Goal: Task Accomplishment & Management: Manage account settings

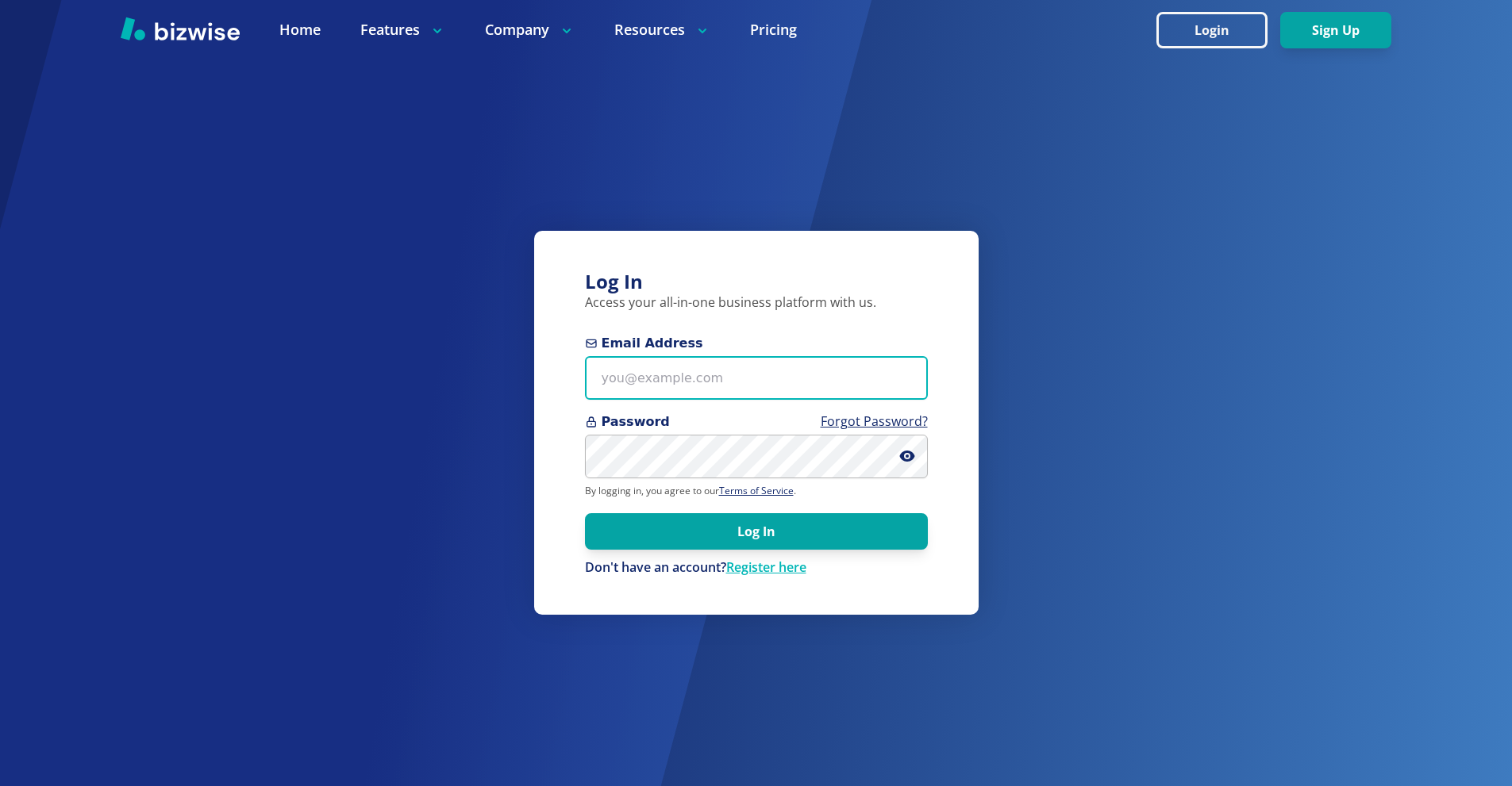
click at [676, 366] on input "Email Address" at bounding box center [756, 378] width 343 height 44
paste input "[EMAIL_ADDRESS][DOMAIN_NAME]"
type input "[EMAIL_ADDRESS][DOMAIN_NAME]"
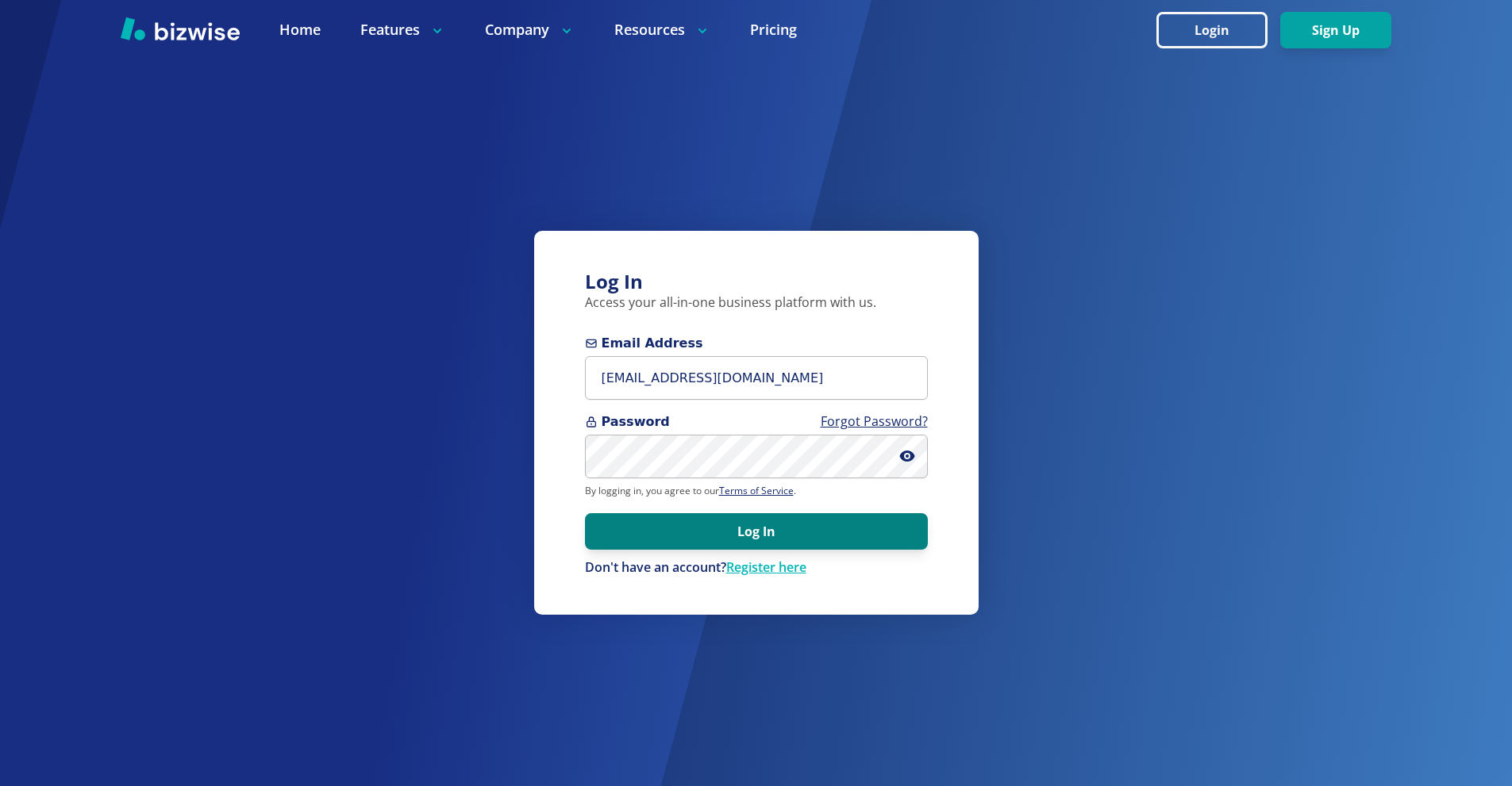
click at [738, 522] on button "Log In" at bounding box center [756, 532] width 343 height 37
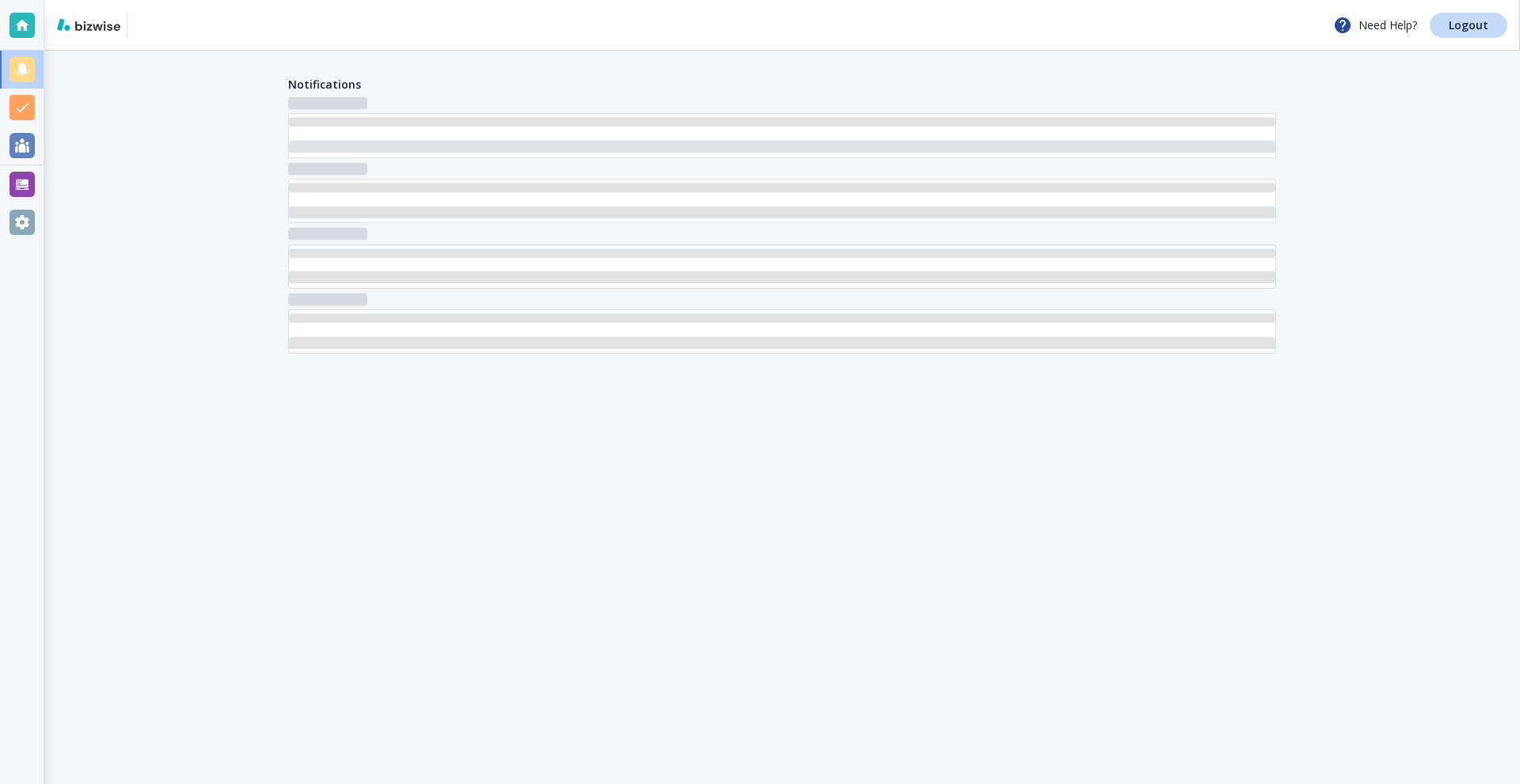
click at [22, 178] on div at bounding box center [22, 184] width 25 height 25
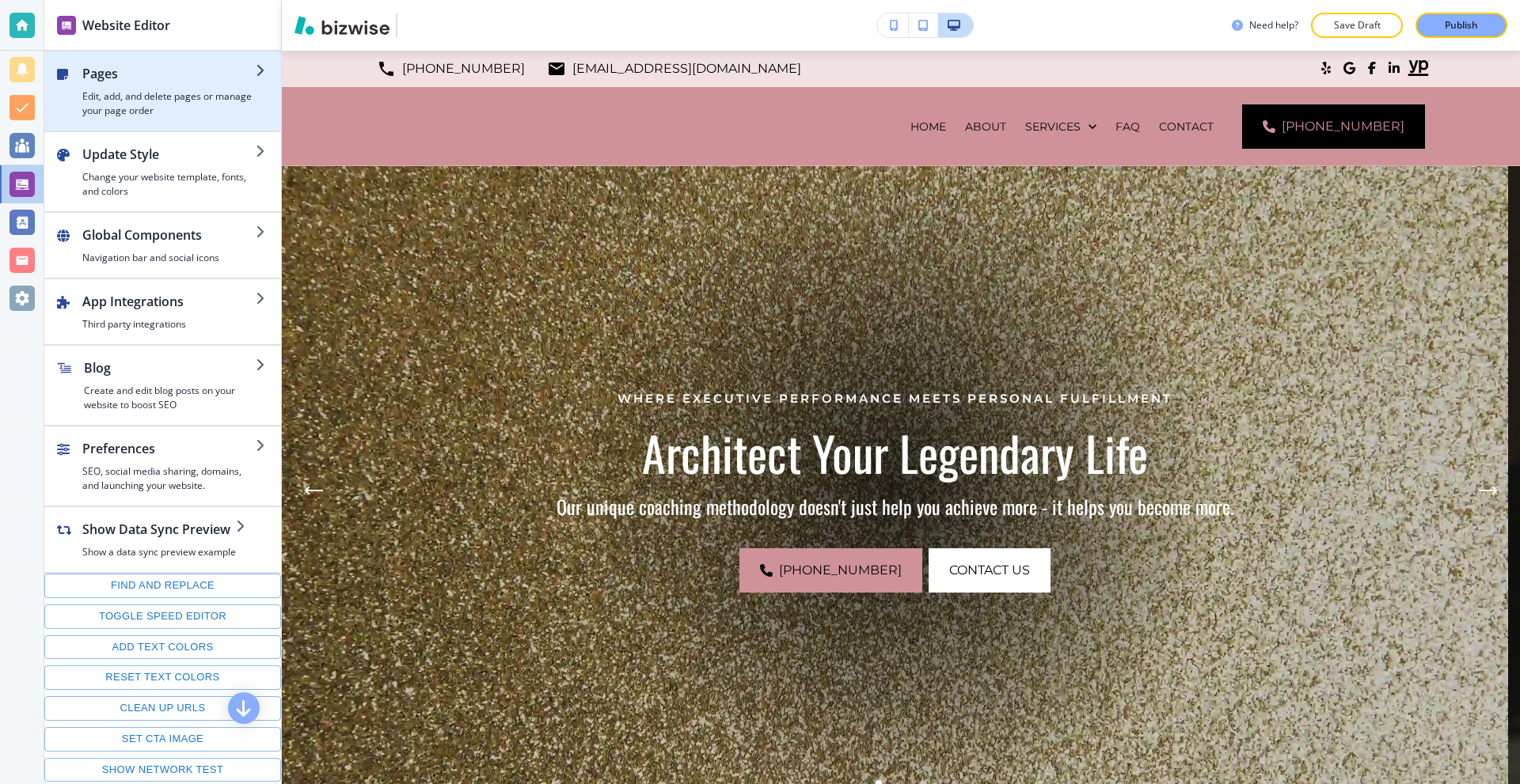
click at [86, 98] on h4 "Edit, add, and delete pages or manage your page order" at bounding box center [169, 103] width 174 height 29
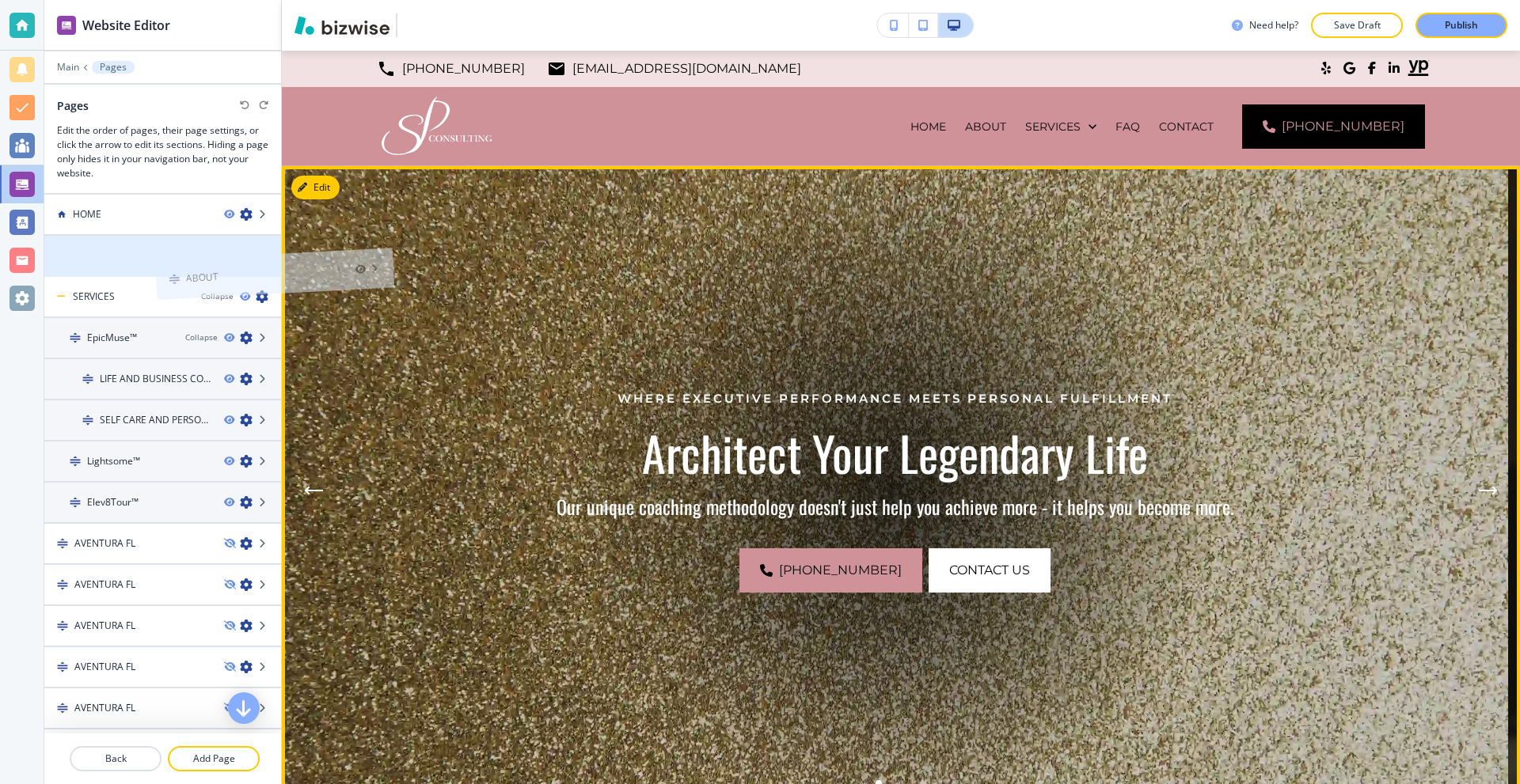
drag, startPoint x: 176, startPoint y: 252, endPoint x: 173, endPoint y: 244, distance: 8.5
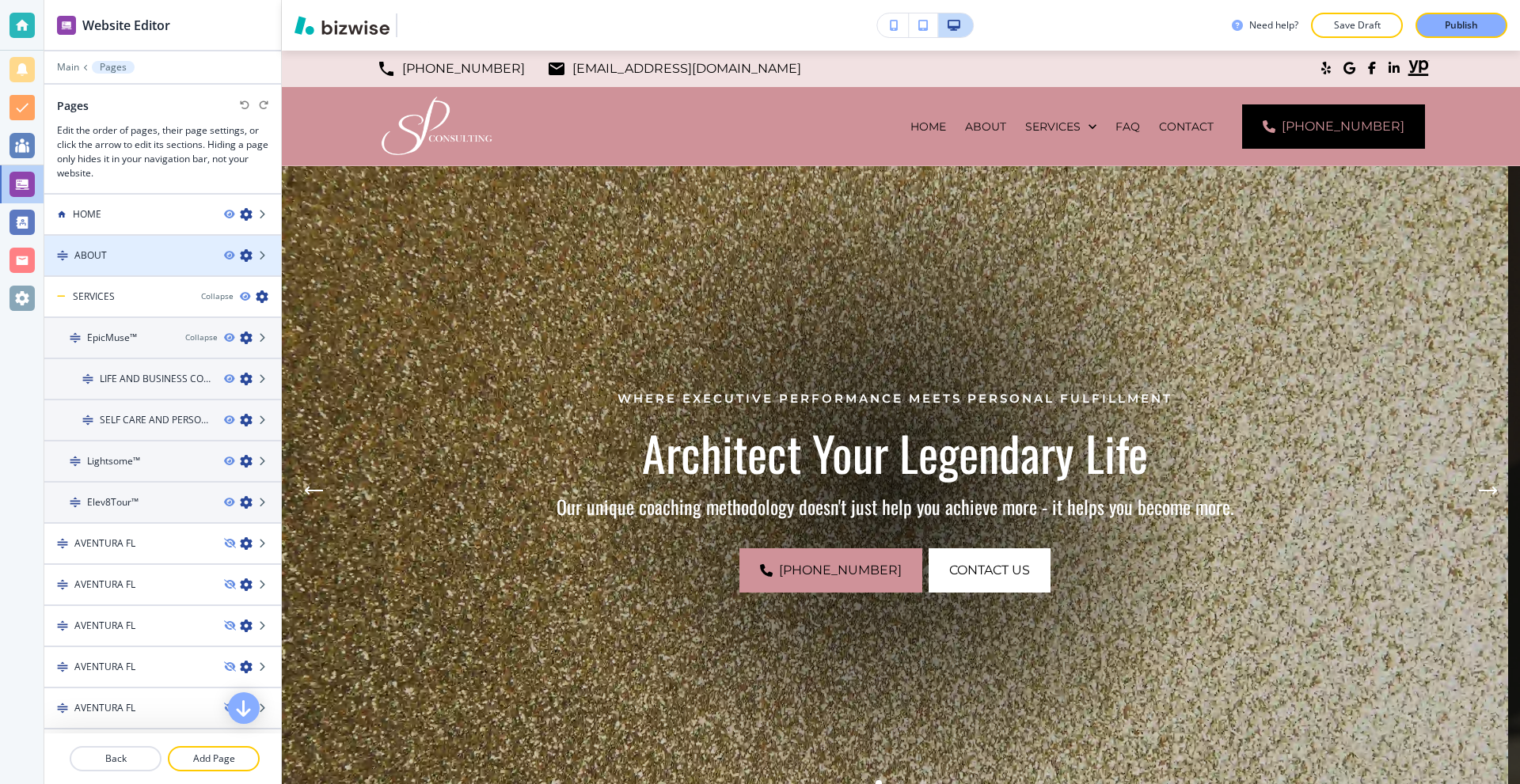
click at [241, 253] on div at bounding box center [252, 256] width 57 height 13
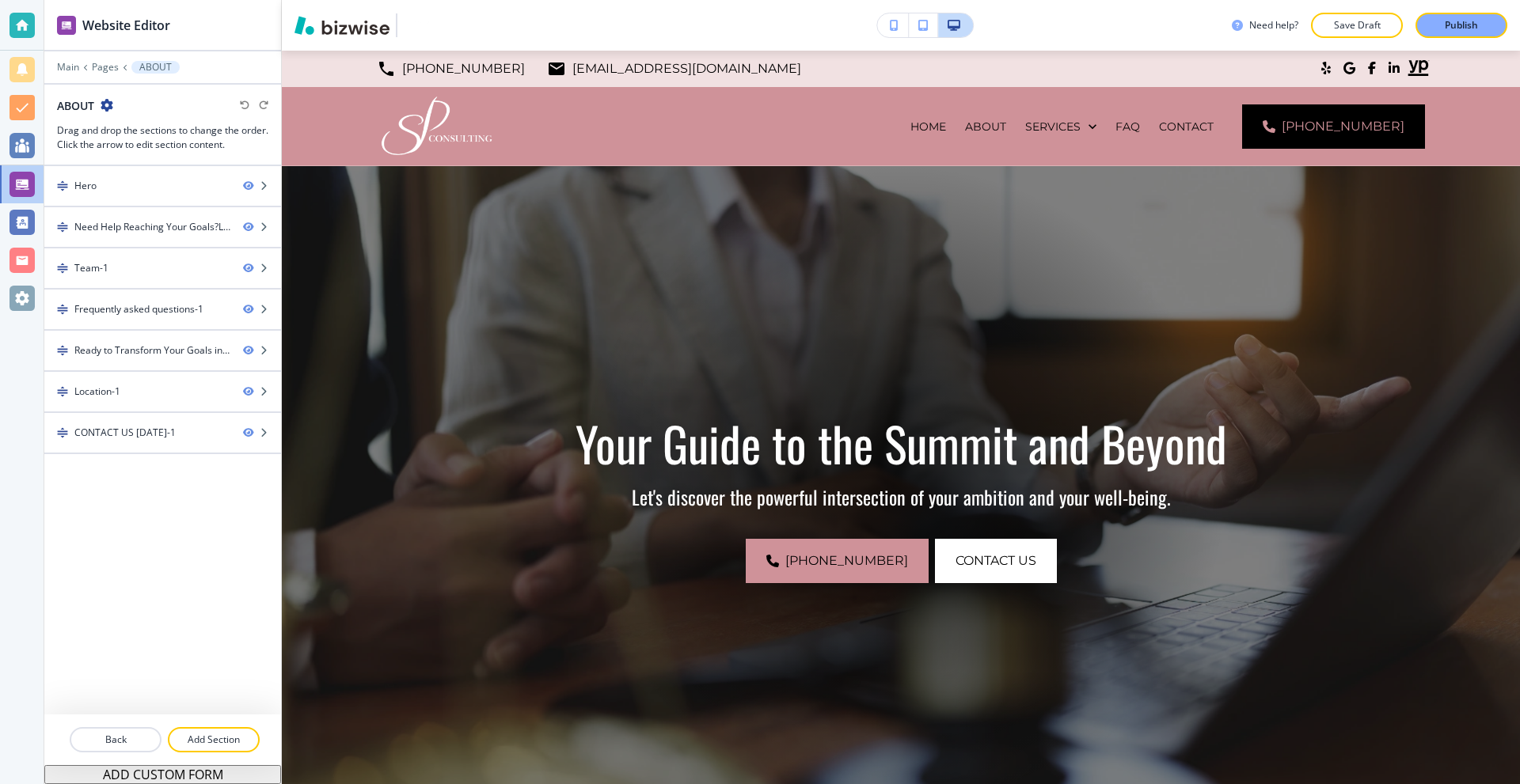
click at [111, 106] on icon "button" at bounding box center [107, 105] width 13 height 13
click at [158, 123] on button "Edit Page Settings" at bounding box center [152, 133] width 101 height 29
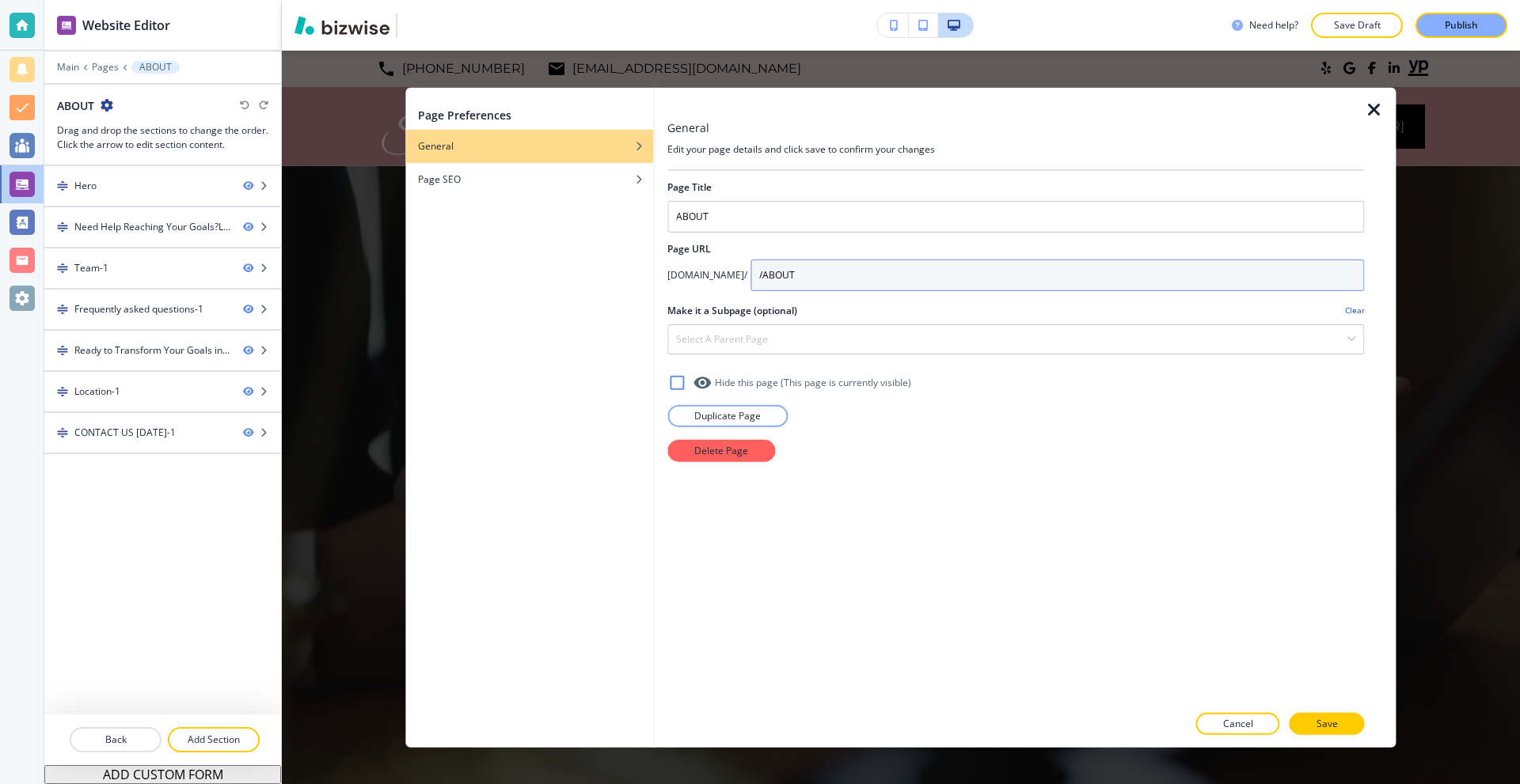
click at [802, 278] on input "/ABOUT" at bounding box center [1056, 274] width 614 height 31
type input "ABOUT"
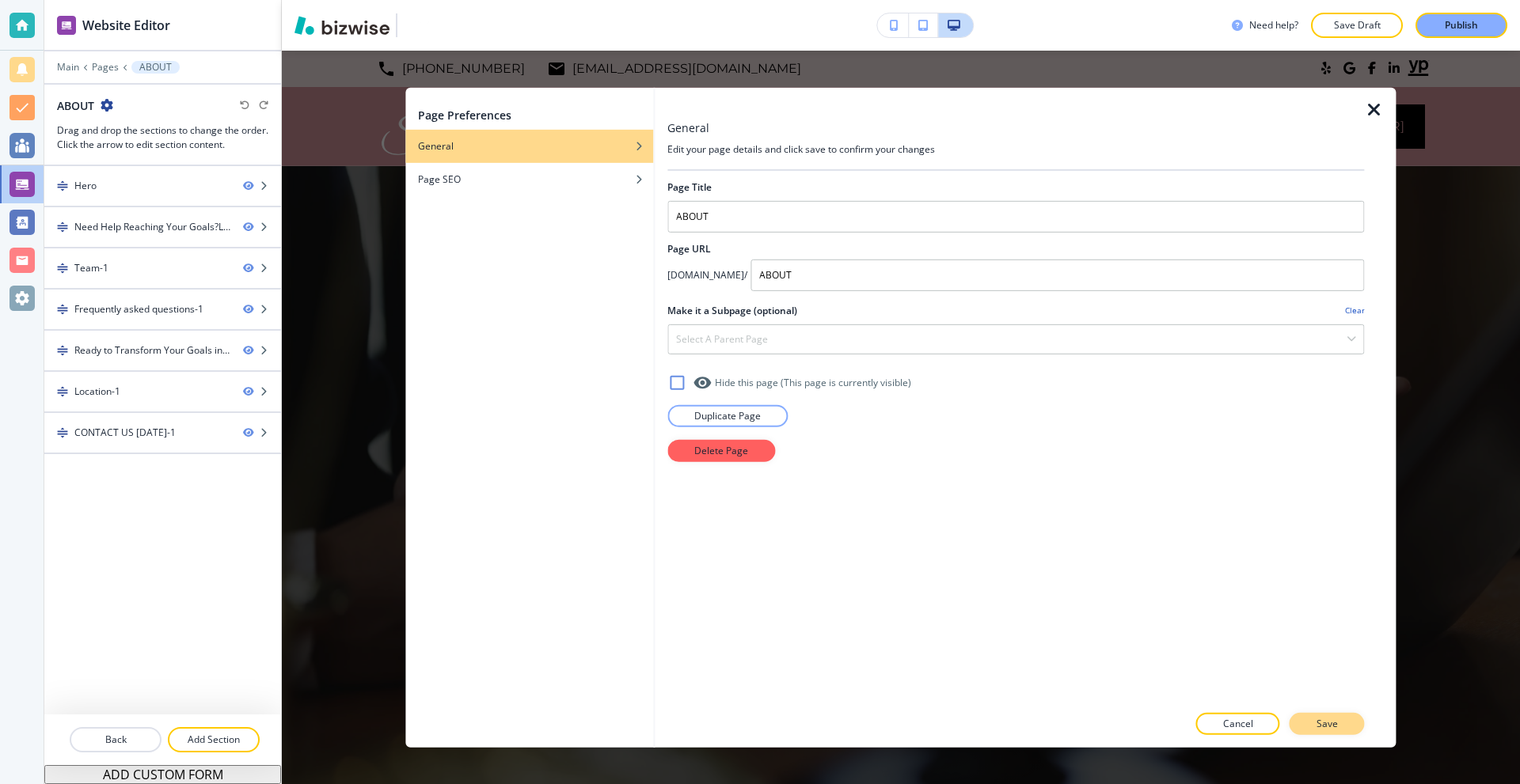
click at [1316, 723] on button "Save" at bounding box center [1327, 724] width 75 height 22
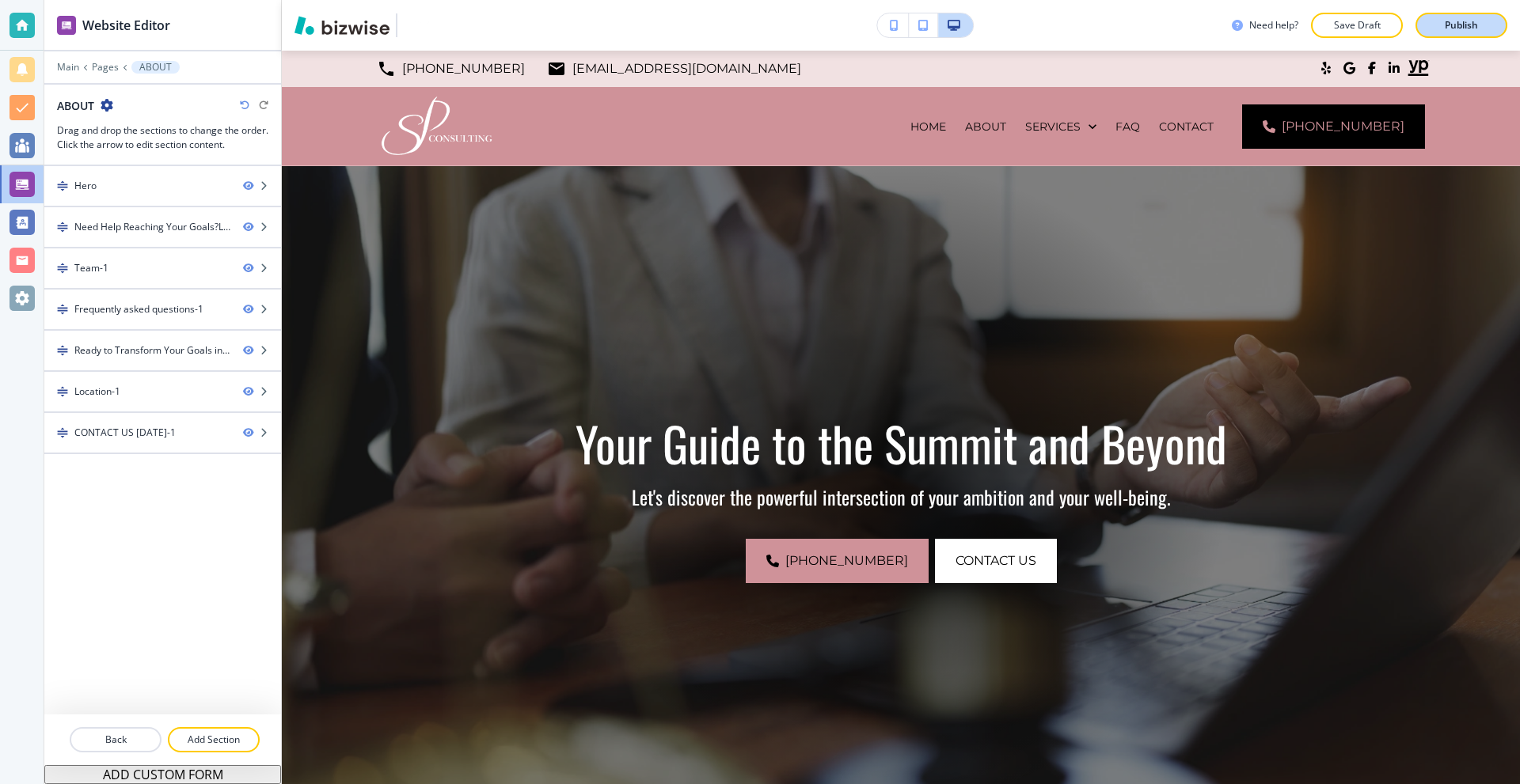
click at [1462, 33] on button "Publish" at bounding box center [1461, 25] width 92 height 25
click at [104, 102] on icon "button" at bounding box center [107, 105] width 13 height 13
click at [121, 128] on p "Edit Page Settings" at bounding box center [152, 133] width 80 height 14
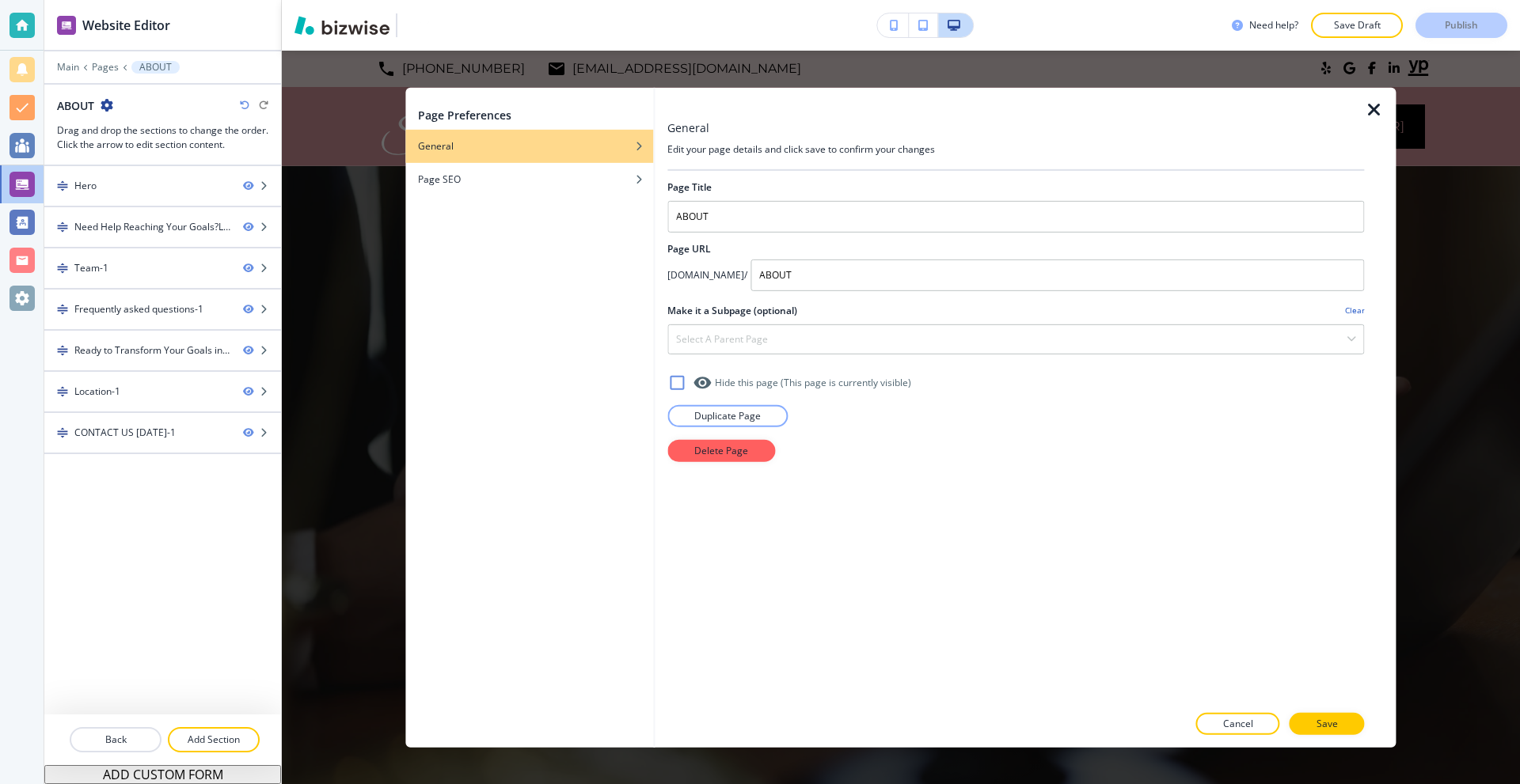
click at [1373, 113] on icon "button" at bounding box center [1374, 109] width 19 height 19
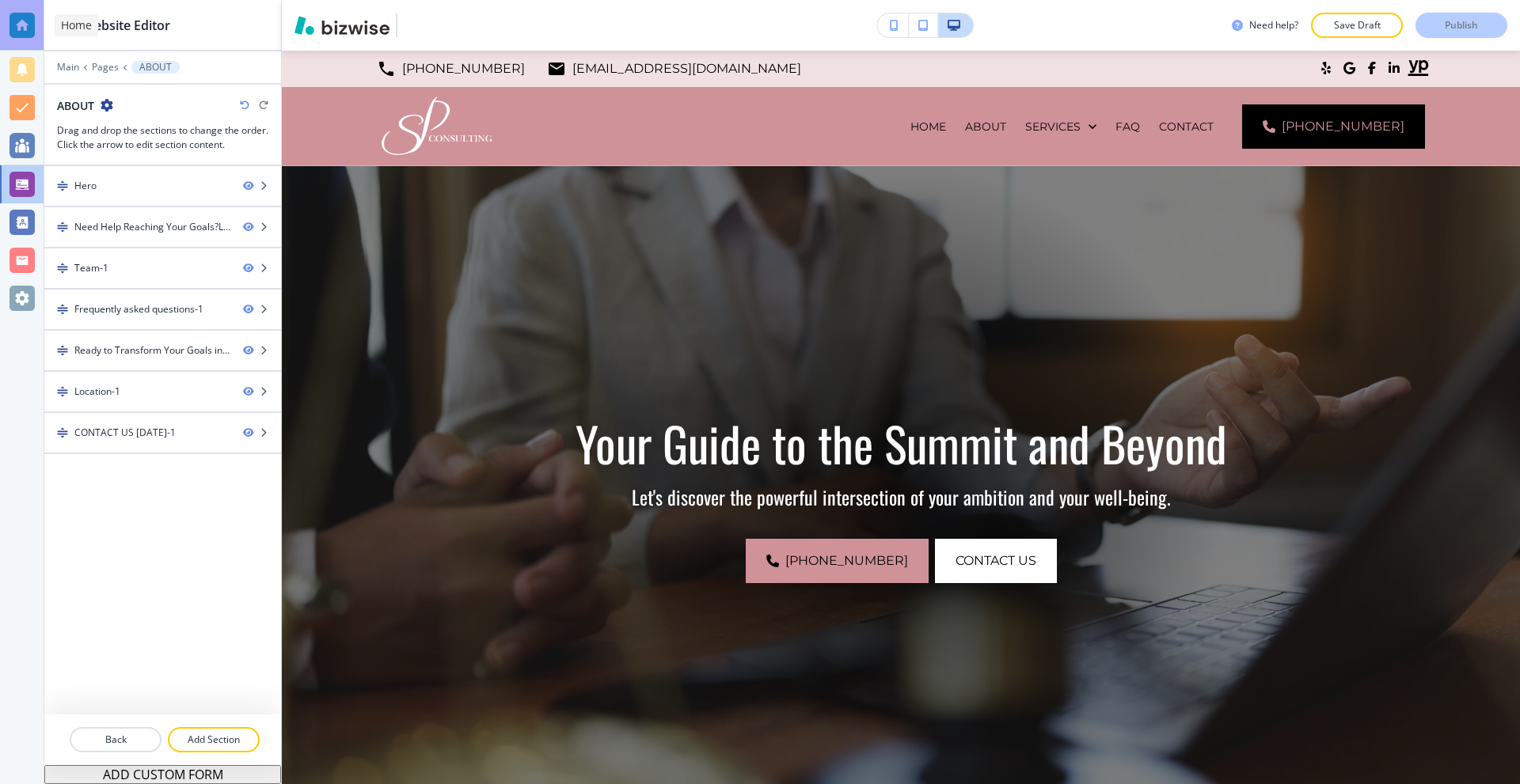
click at [10, 30] on div at bounding box center [22, 25] width 25 height 25
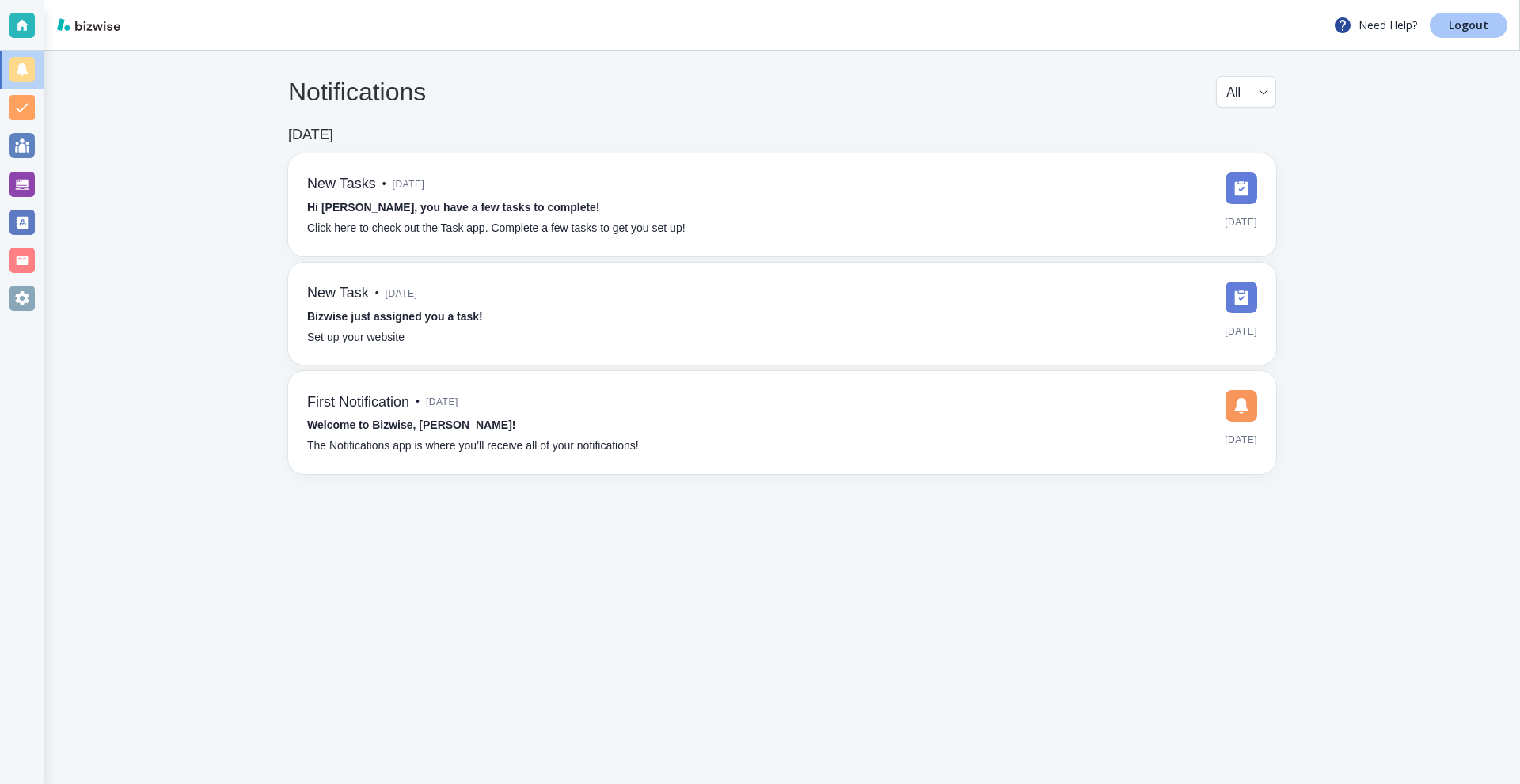
click at [1469, 21] on p "Logout" at bounding box center [1468, 25] width 39 height 11
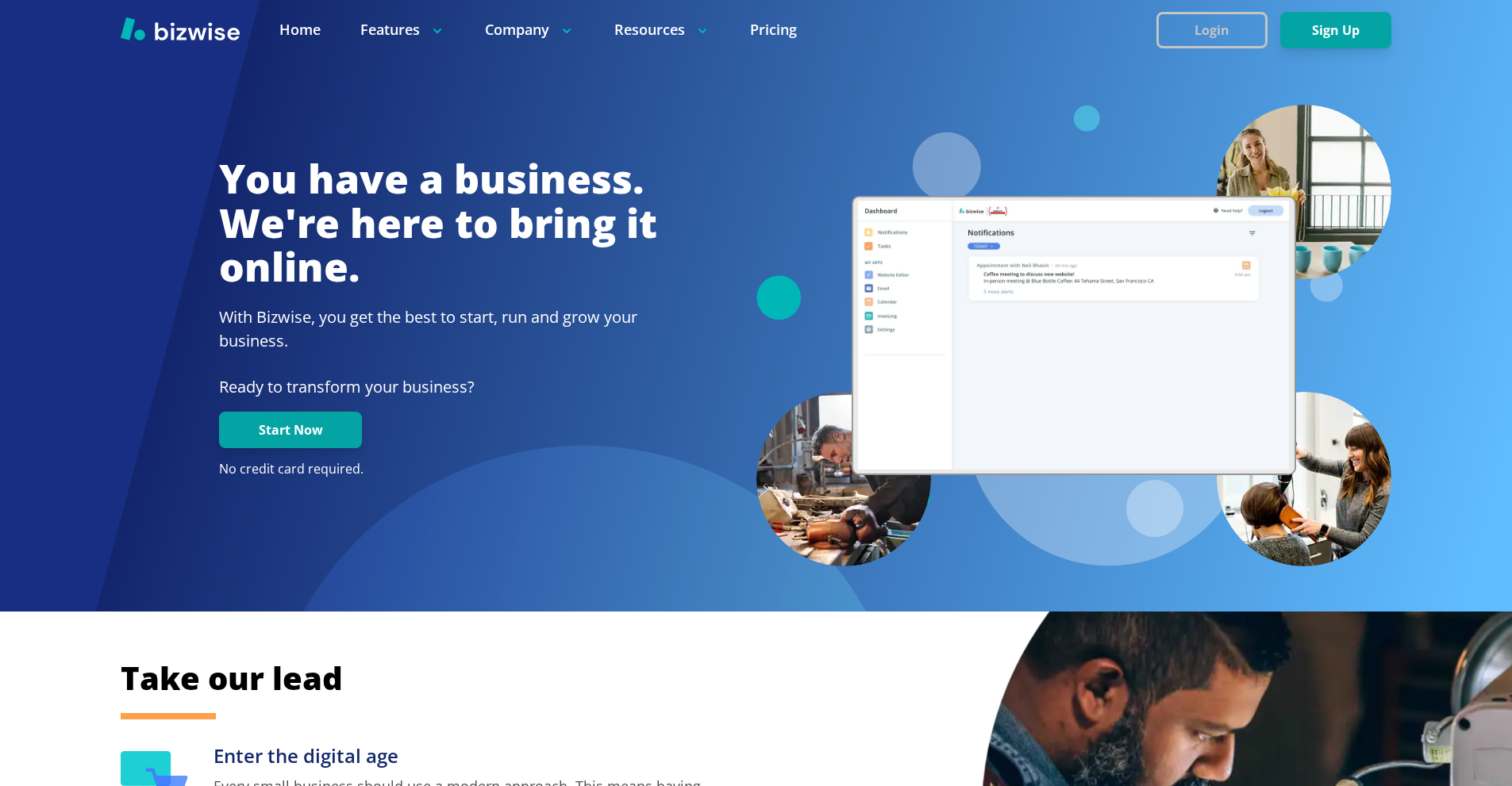
click at [1225, 34] on button "Login" at bounding box center [1212, 31] width 111 height 37
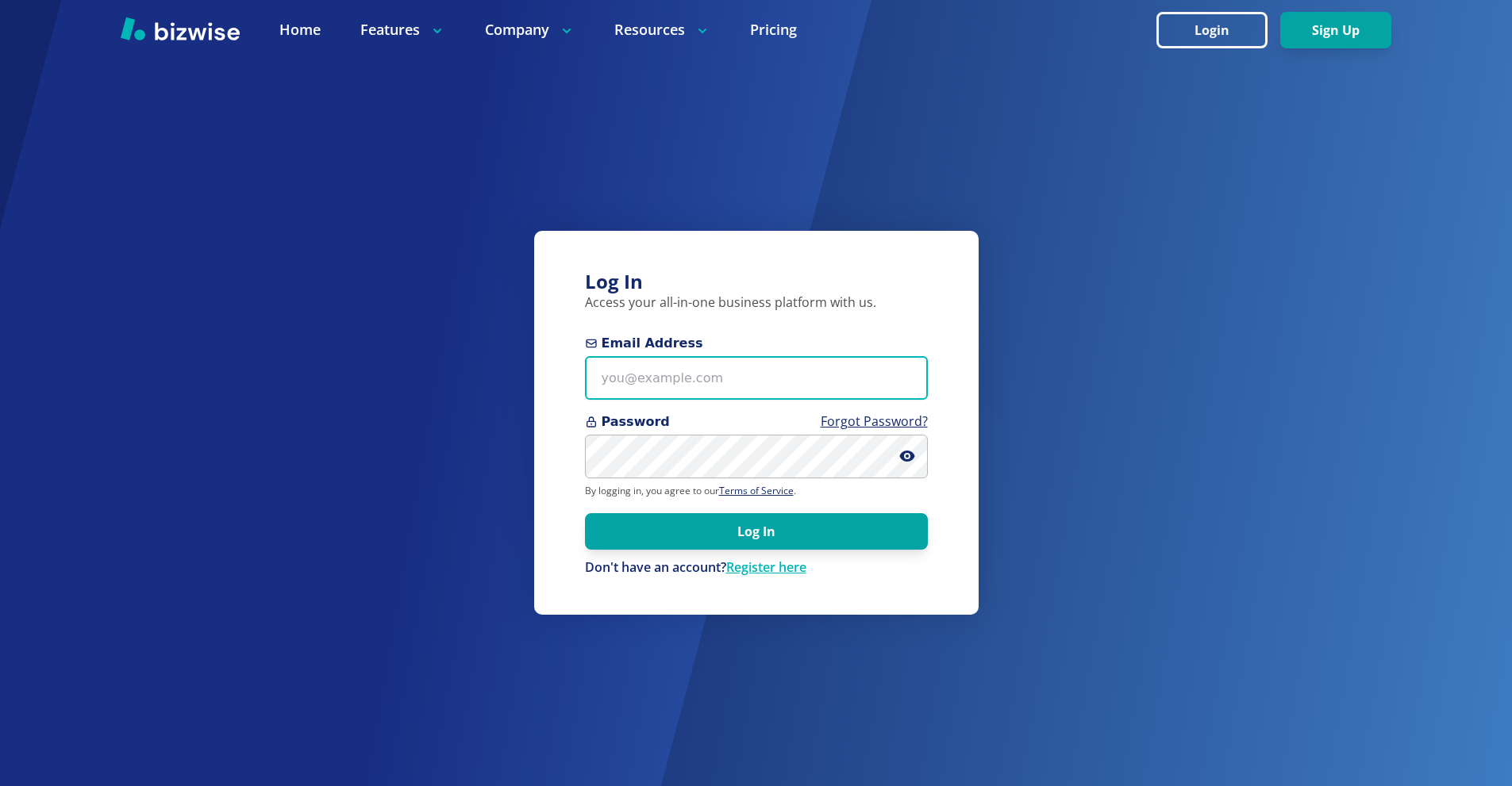
click at [745, 357] on input "Email Address" at bounding box center [756, 378] width 343 height 44
paste input "alittlesouthernrain+1@gmail.com"
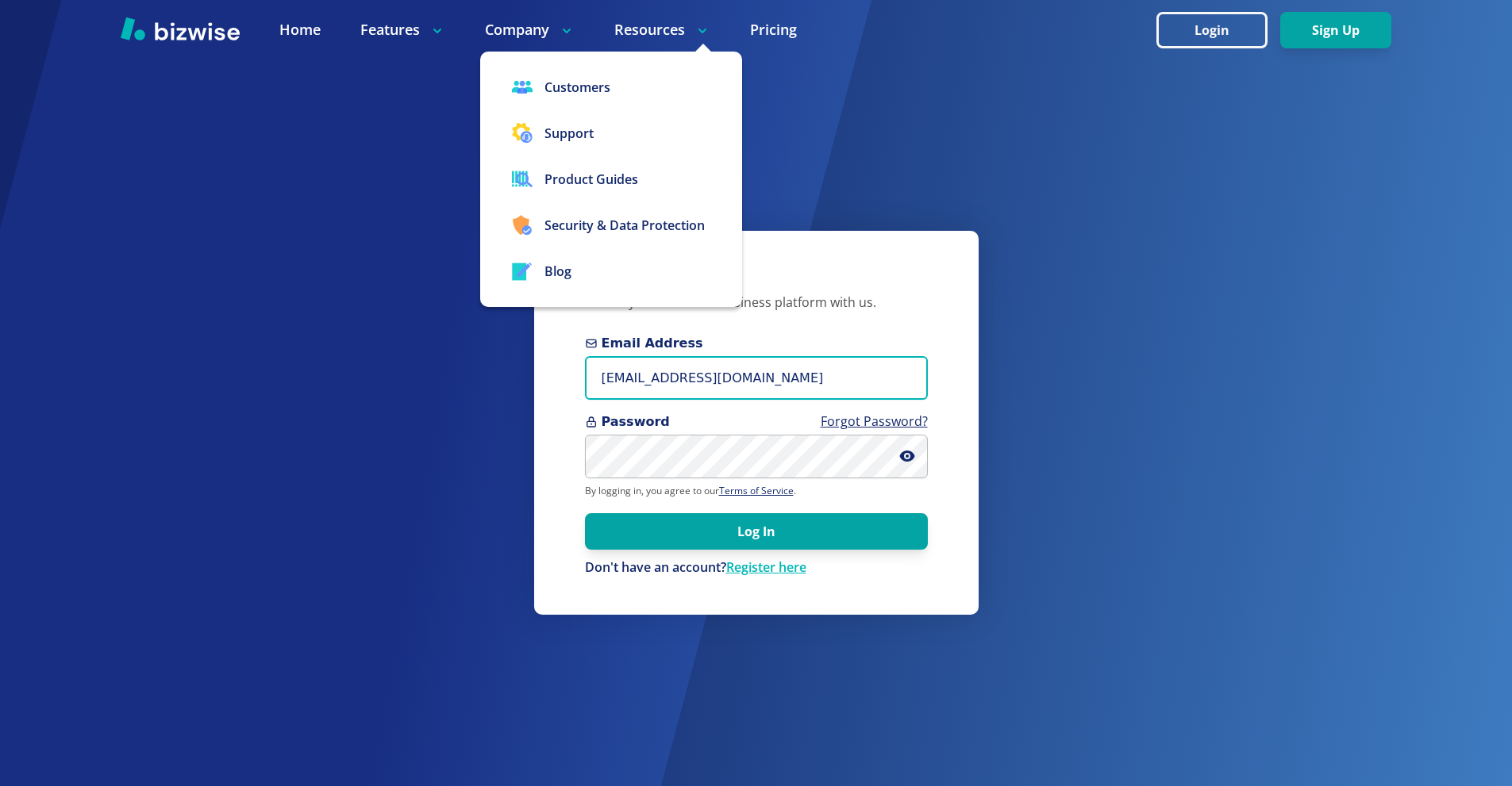
type input "alittlesouthernrain+1@gmail.com"
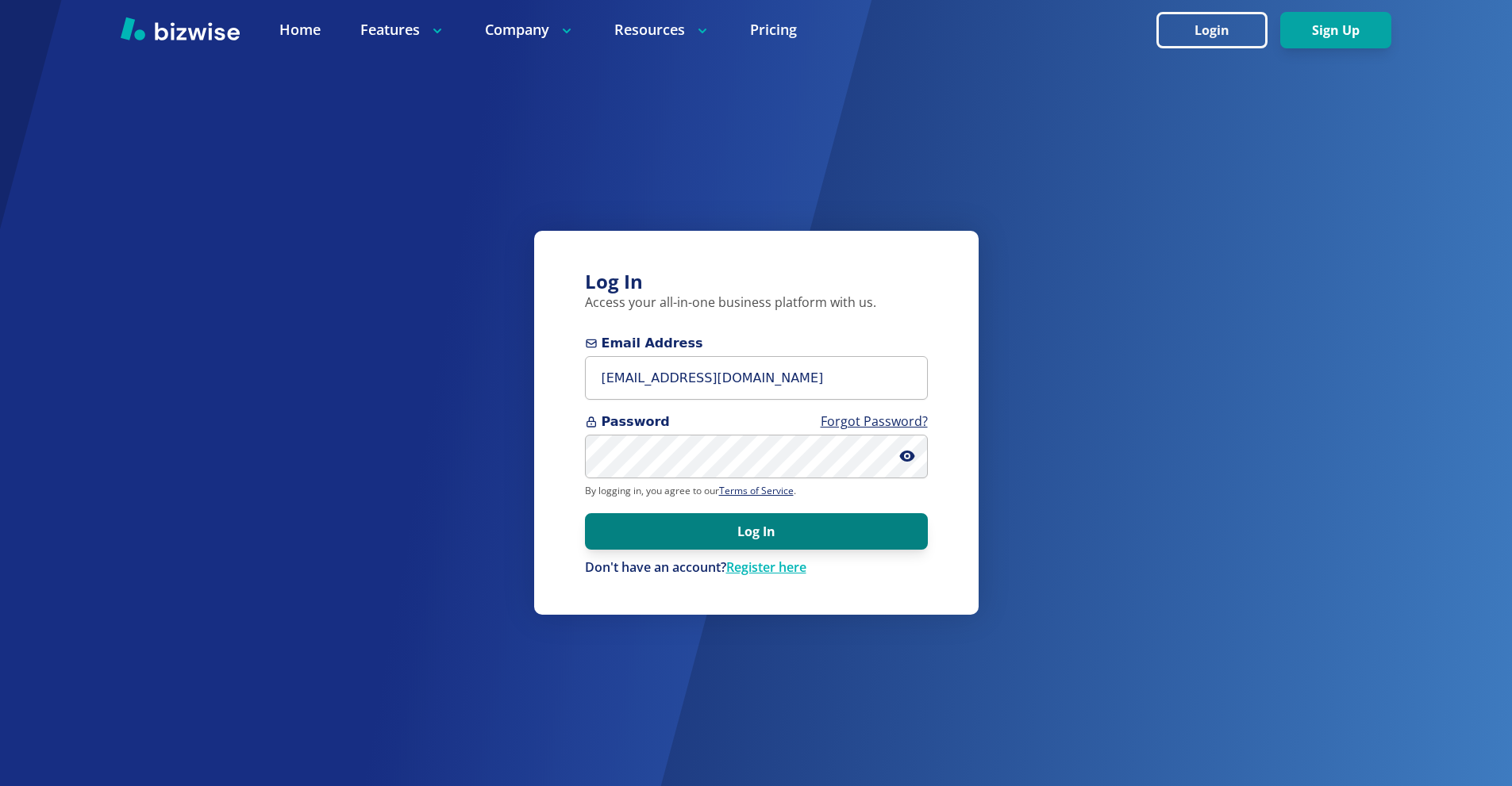
click at [769, 537] on button "Log In" at bounding box center [756, 532] width 343 height 37
